Goal: Task Accomplishment & Management: Manage account settings

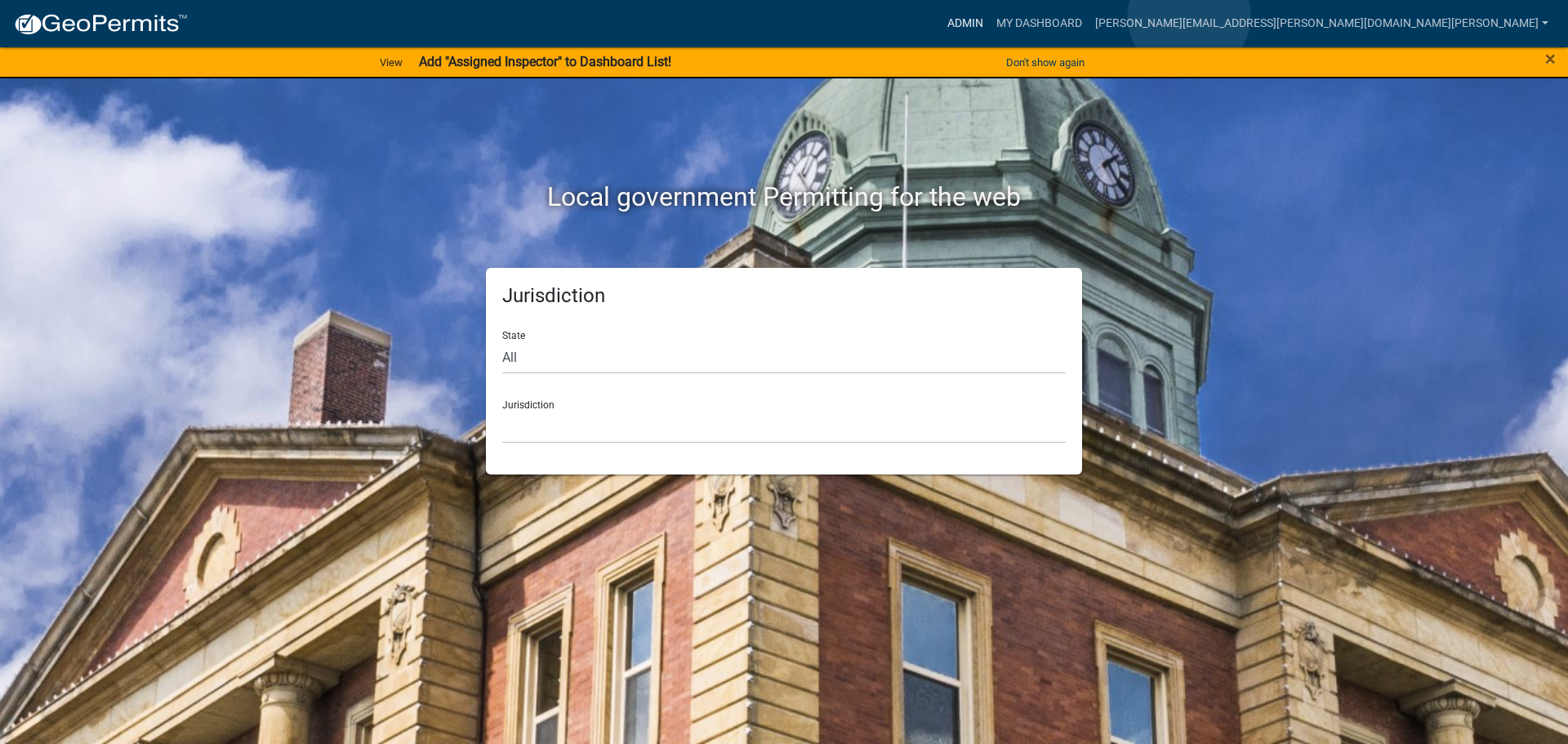
click at [989, 16] on link "Admin" at bounding box center [965, 24] width 49 height 31
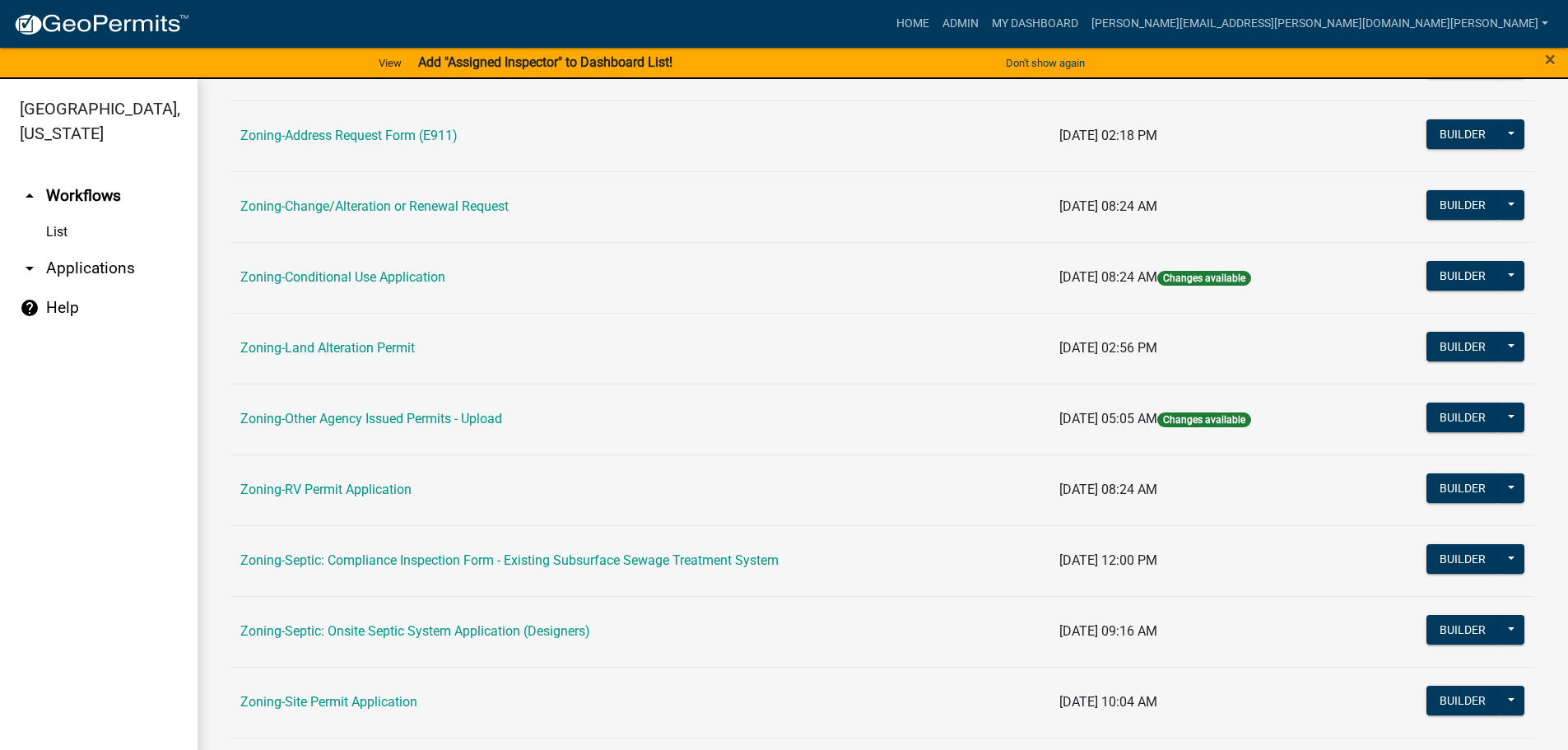
scroll to position [411, 0]
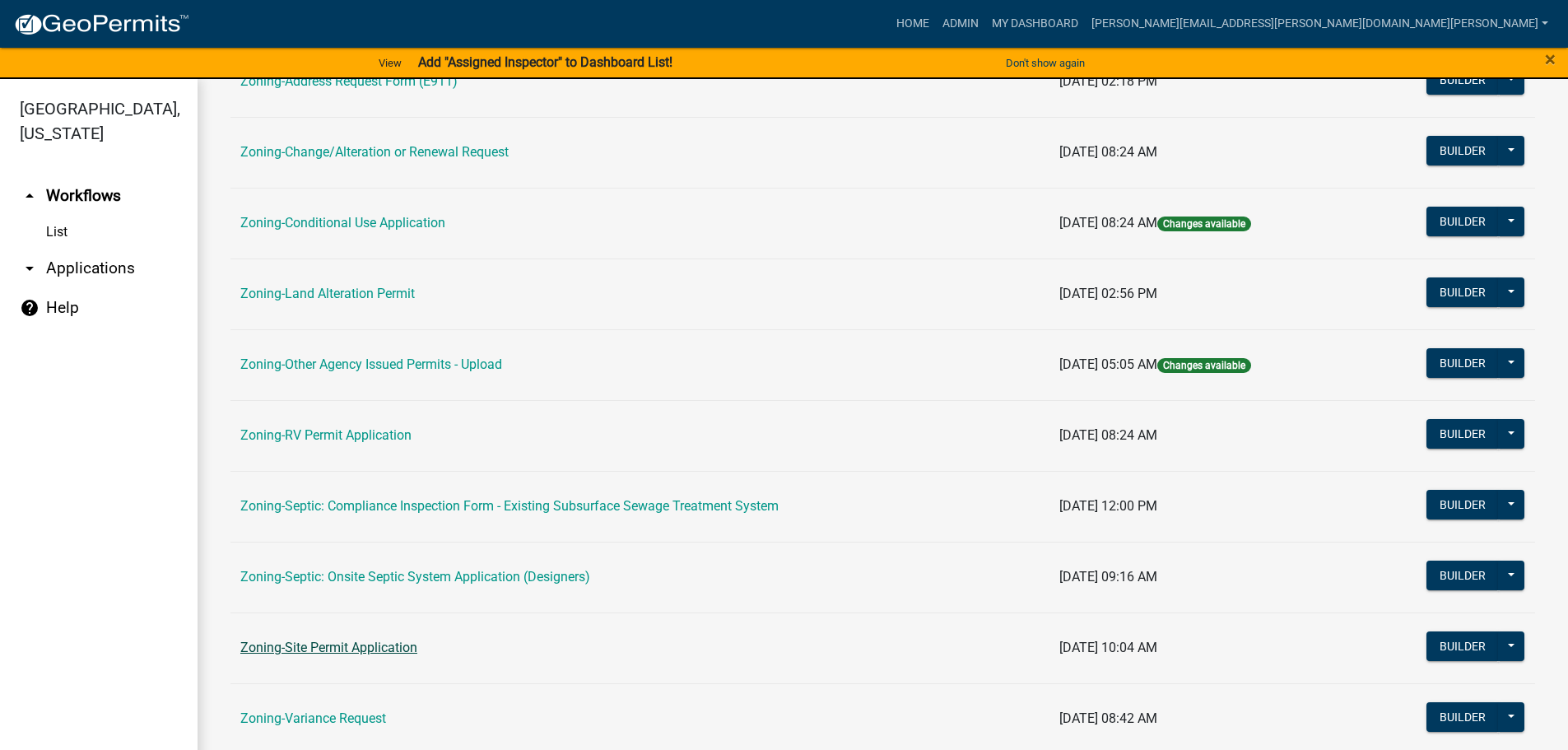
click at [330, 645] on link "Zoning-Site Permit Application" at bounding box center [329, 647] width 177 height 16
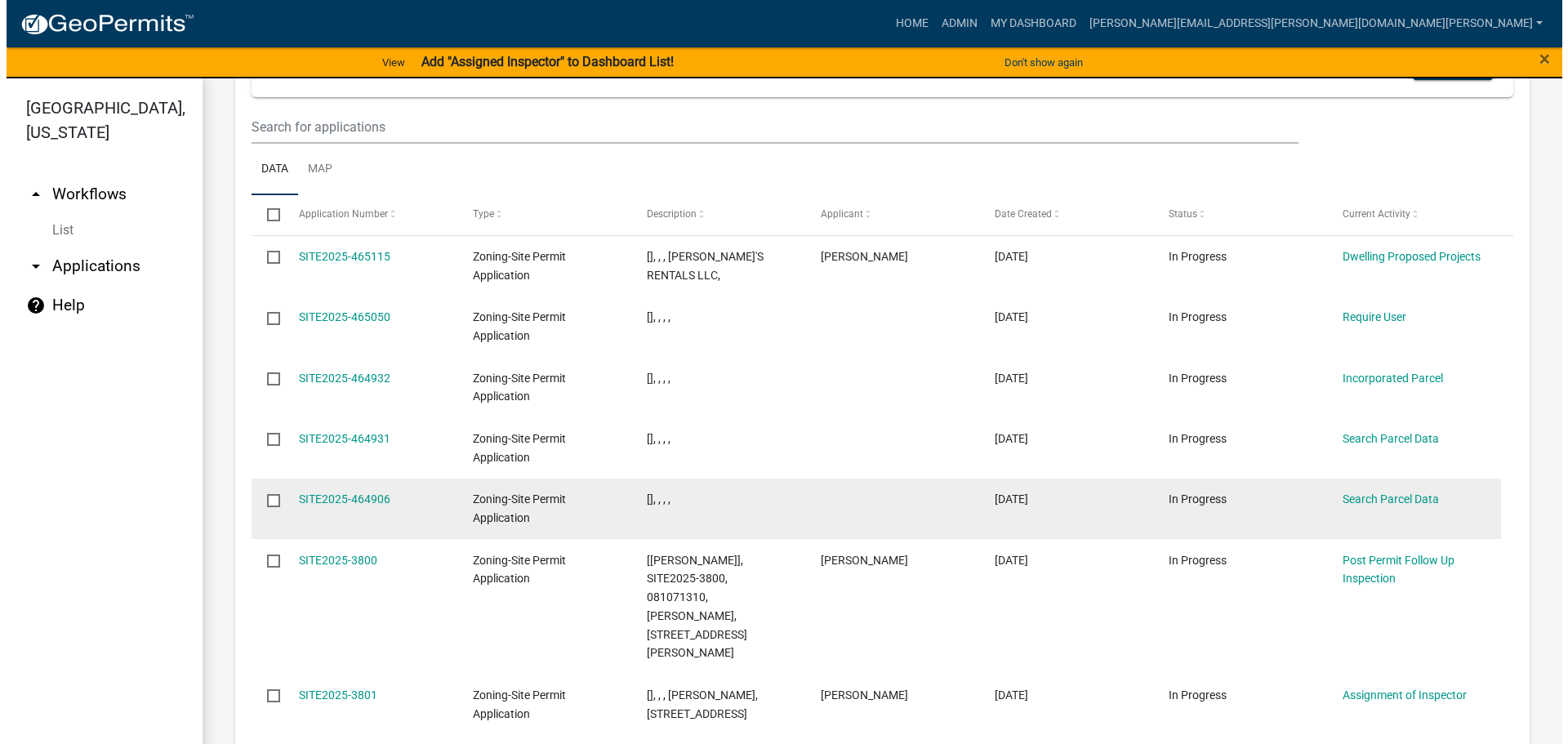
scroll to position [2198, 0]
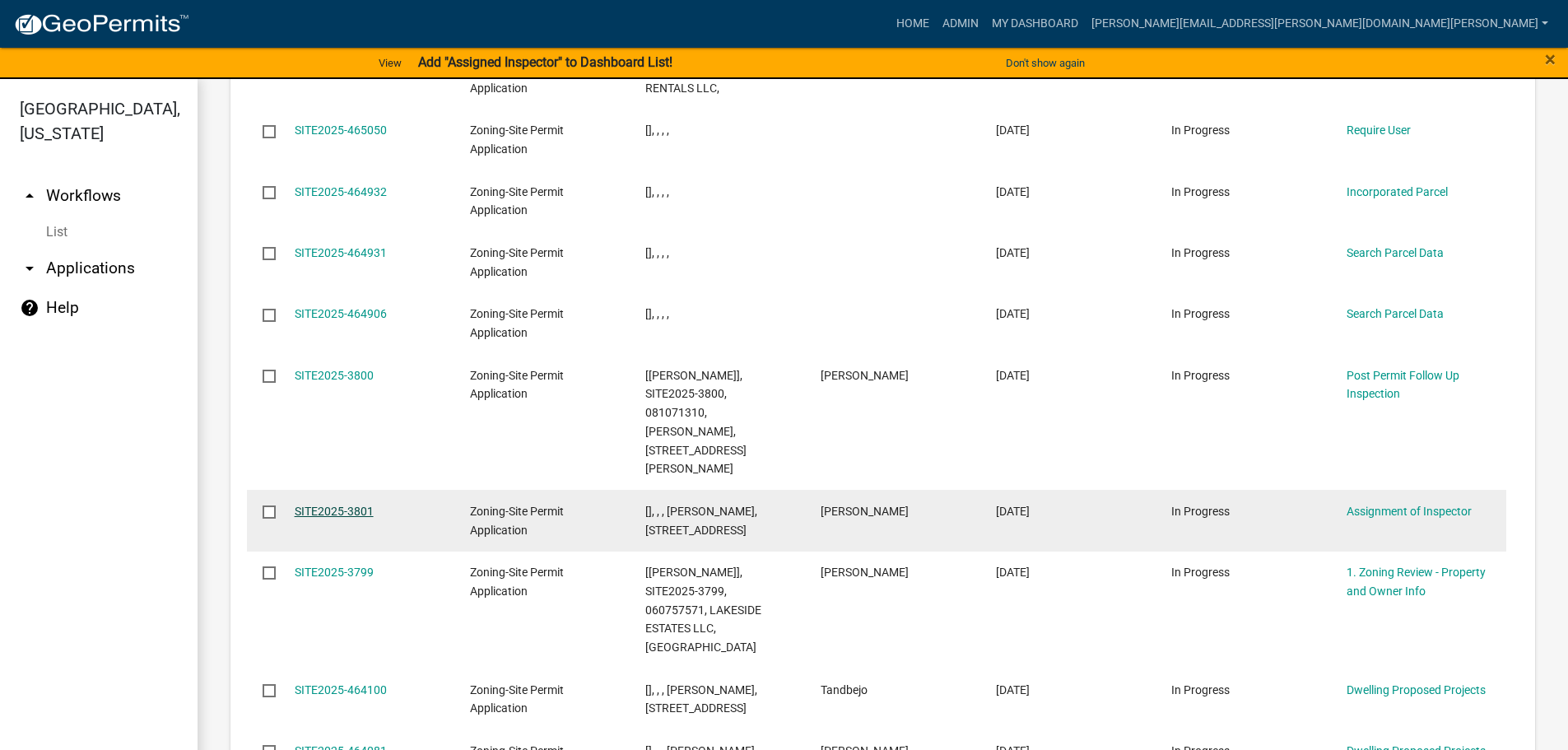
click at [349, 504] on link "SITE2025-3801" at bounding box center [335, 510] width 79 height 13
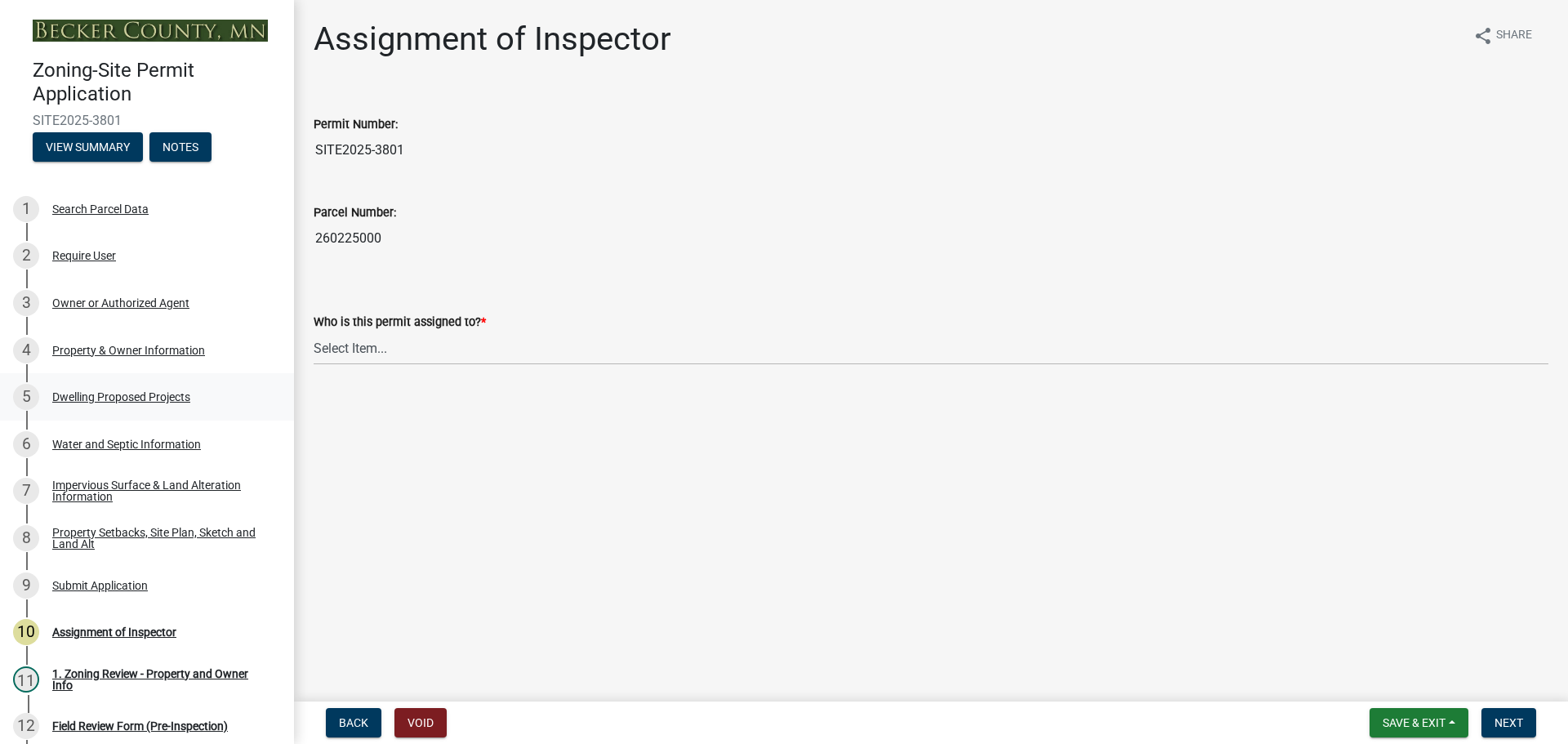
click at [89, 397] on div "Dwelling Proposed Projects" at bounding box center [121, 397] width 138 height 12
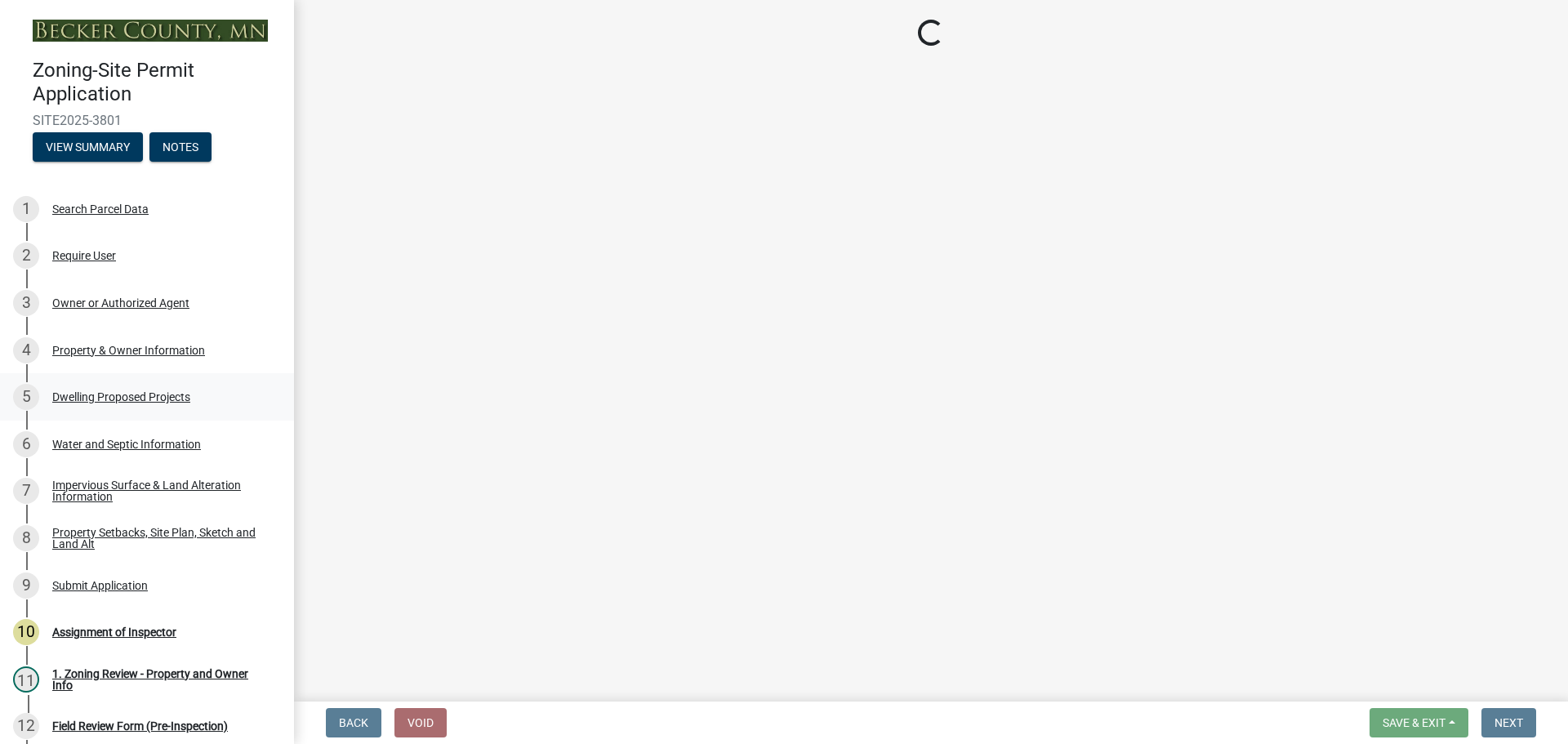
select select "5b8abcc6-67f7-49fb-8f25-c295ccc2b339"
select select "566f81cc-4b3f-4ecb-9f16-a2b313352c61"
select select "4f5e2784-8c40-49a3-b0e9-8f1a3cbab4f4"
select select "a045e8de-0125-48b5-a52c-0705e3235ca5"
select select "ebb33175-329d-4f8e-9ee0-a71ca57f3362"
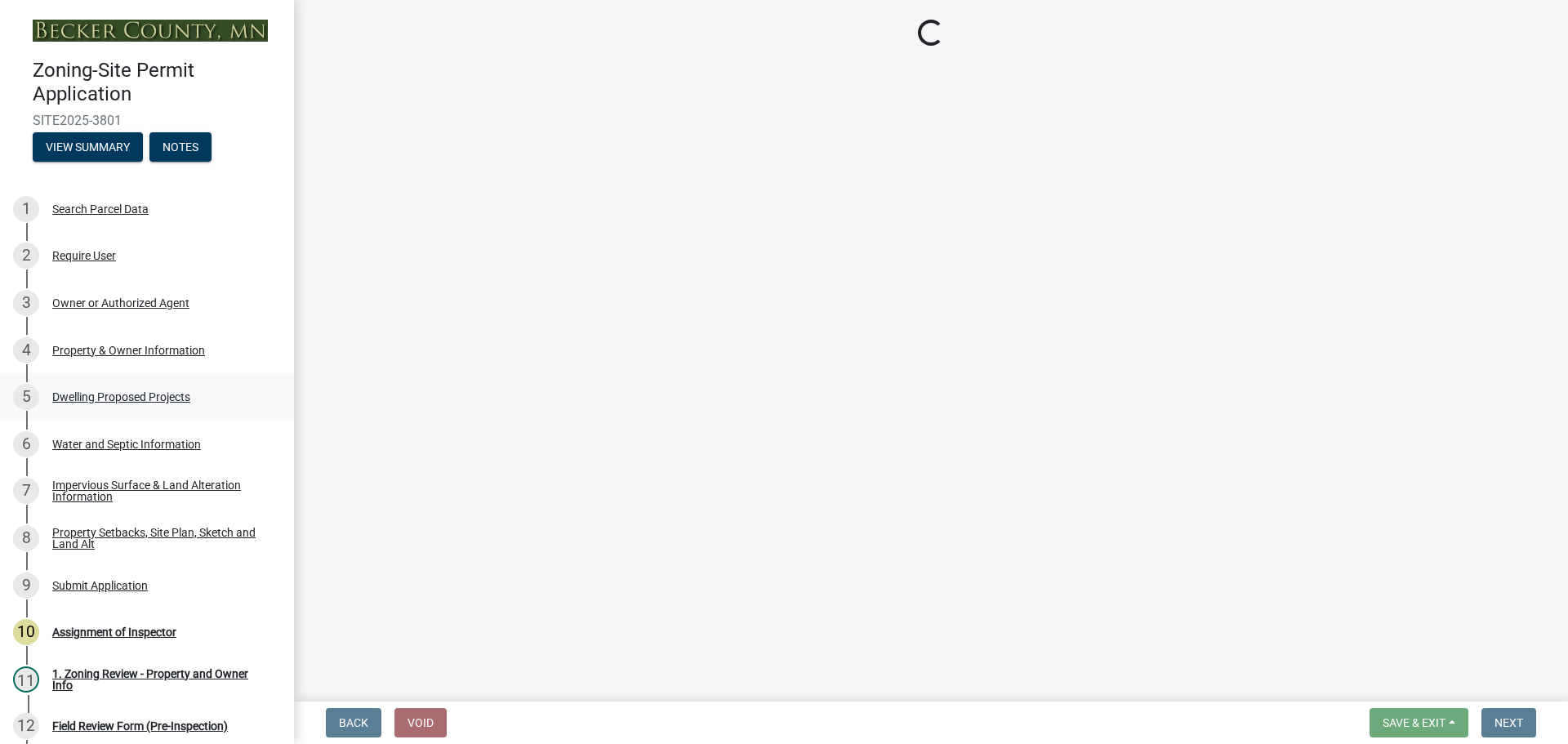
select select "b63d75fc-5f3c-4949-bc5e-b7a1b42903a6"
select select "11c1c089-3b44-43c0-9549-3c9eeea2451f"
select select "781a3532-4308-48f8-bcde-e97c9fab42cb"
select select "abf7f47e-a3c5-4a81-831e-70160d1653ae"
select select "ab9119d1-7da9-49c4-9fac-8c142204c89d"
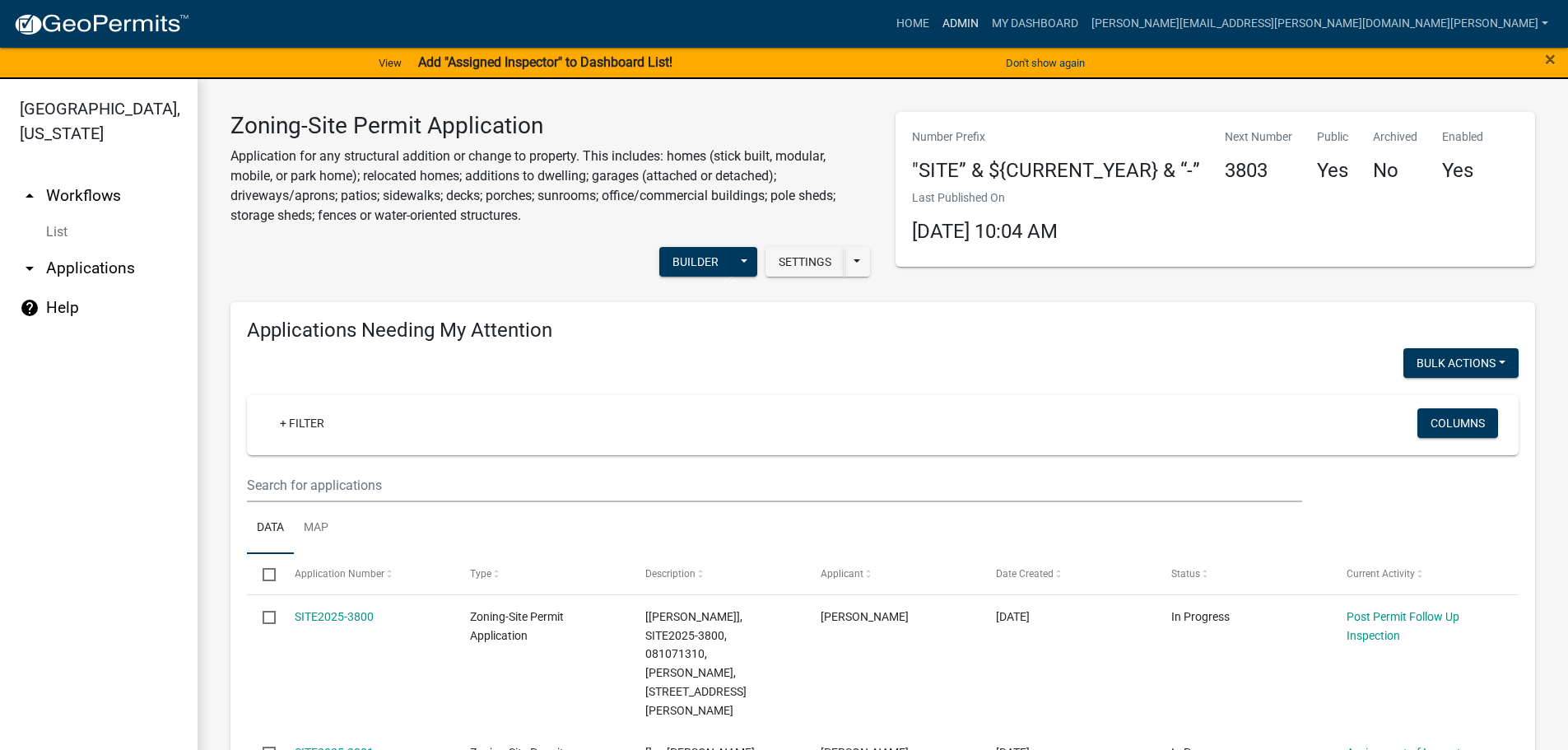
click at [985, 21] on link "Admin" at bounding box center [961, 24] width 50 height 31
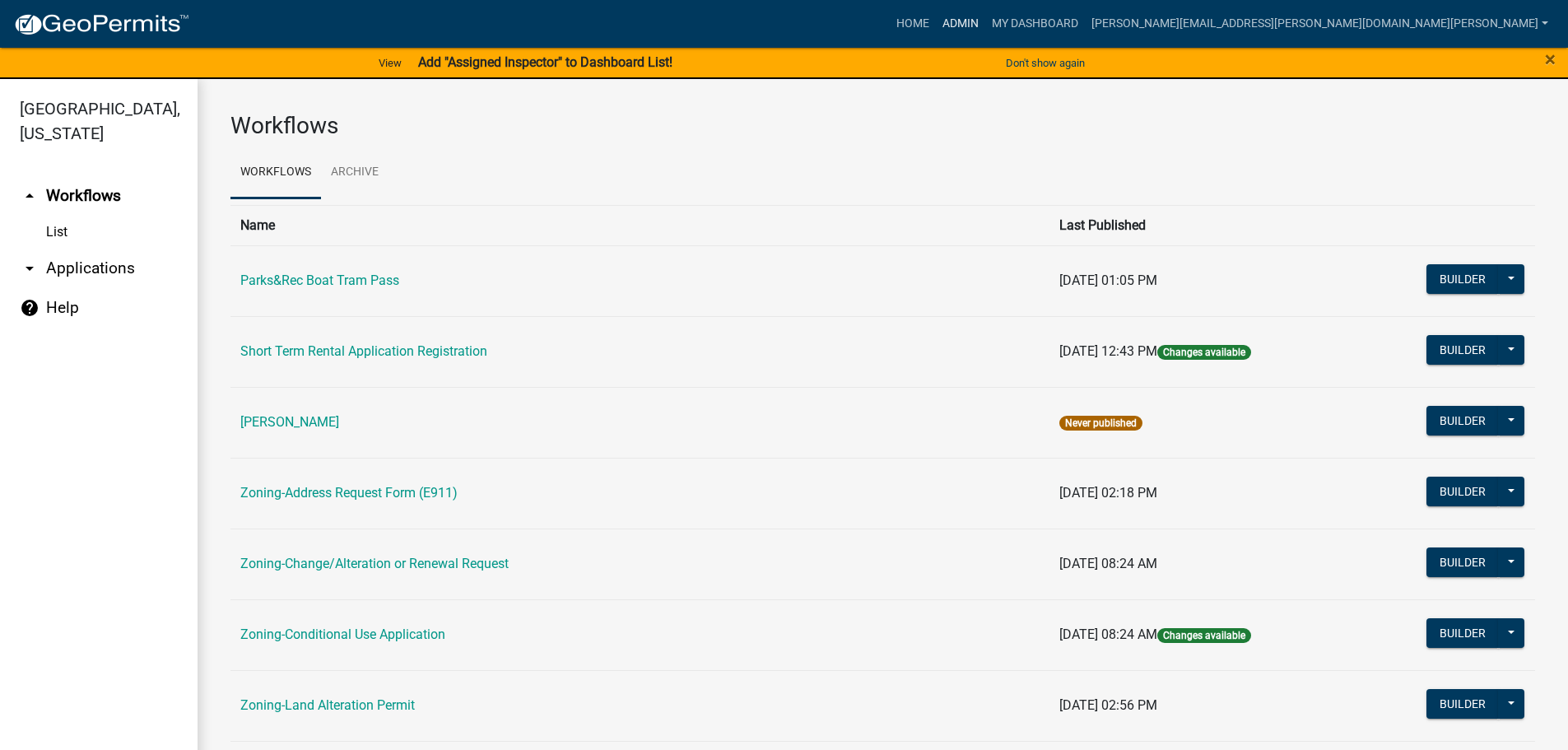
scroll to position [82, 0]
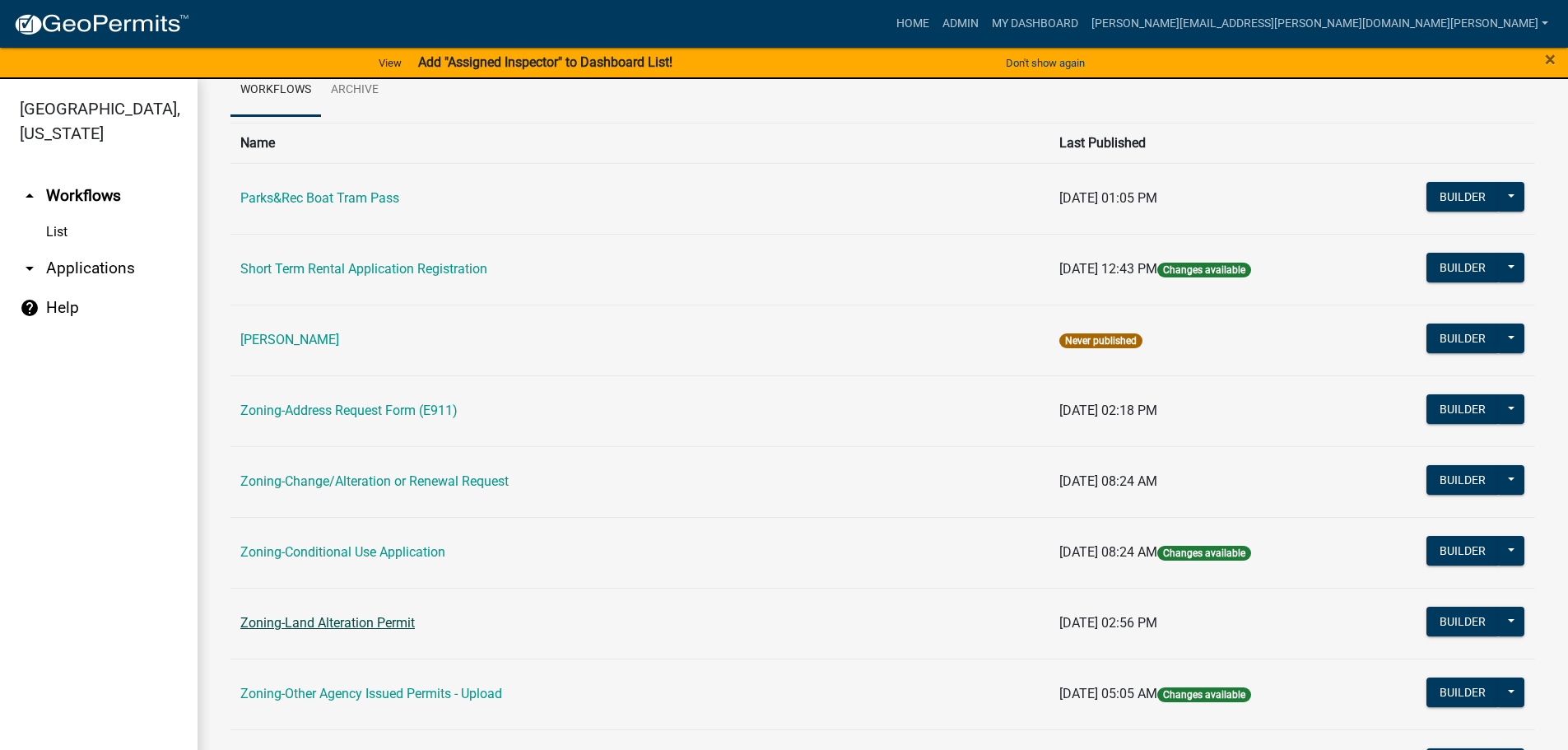
click at [313, 618] on link "Zoning-Land Alteration Permit" at bounding box center [327, 622] width 174 height 16
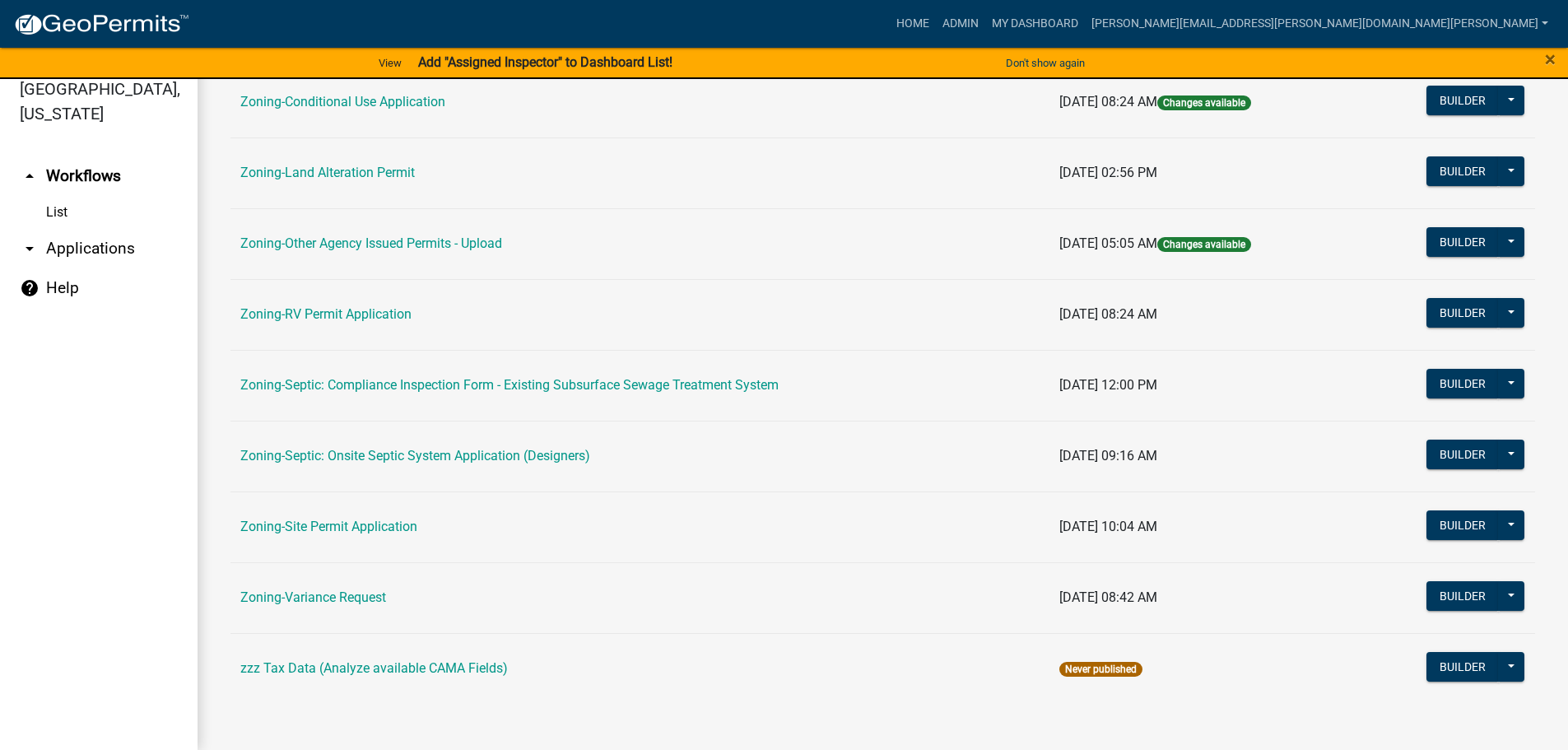
scroll to position [430, 0]
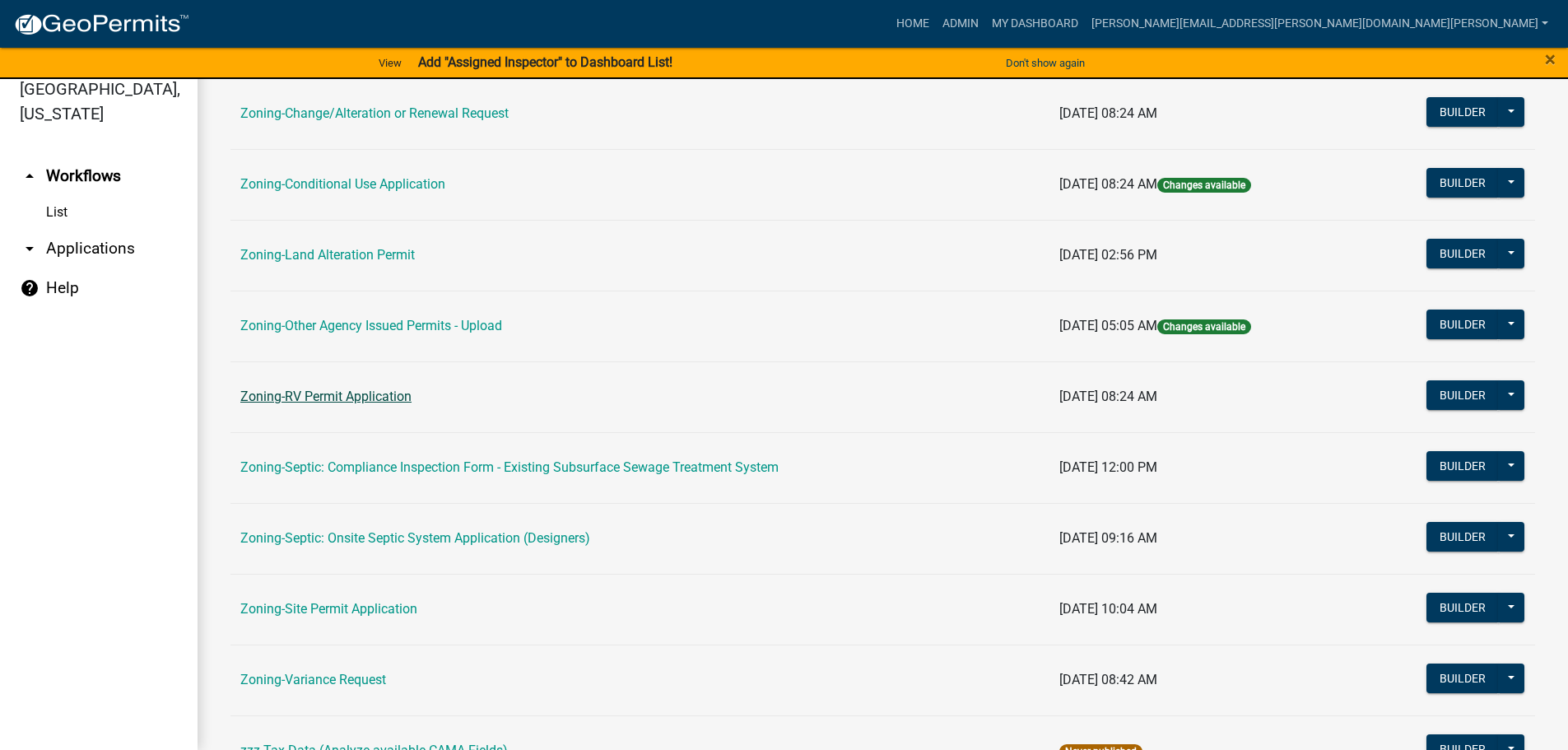
click at [322, 388] on link "Zoning-RV Permit Application" at bounding box center [326, 395] width 171 height 16
